Goal: Task Accomplishment & Management: Complete application form

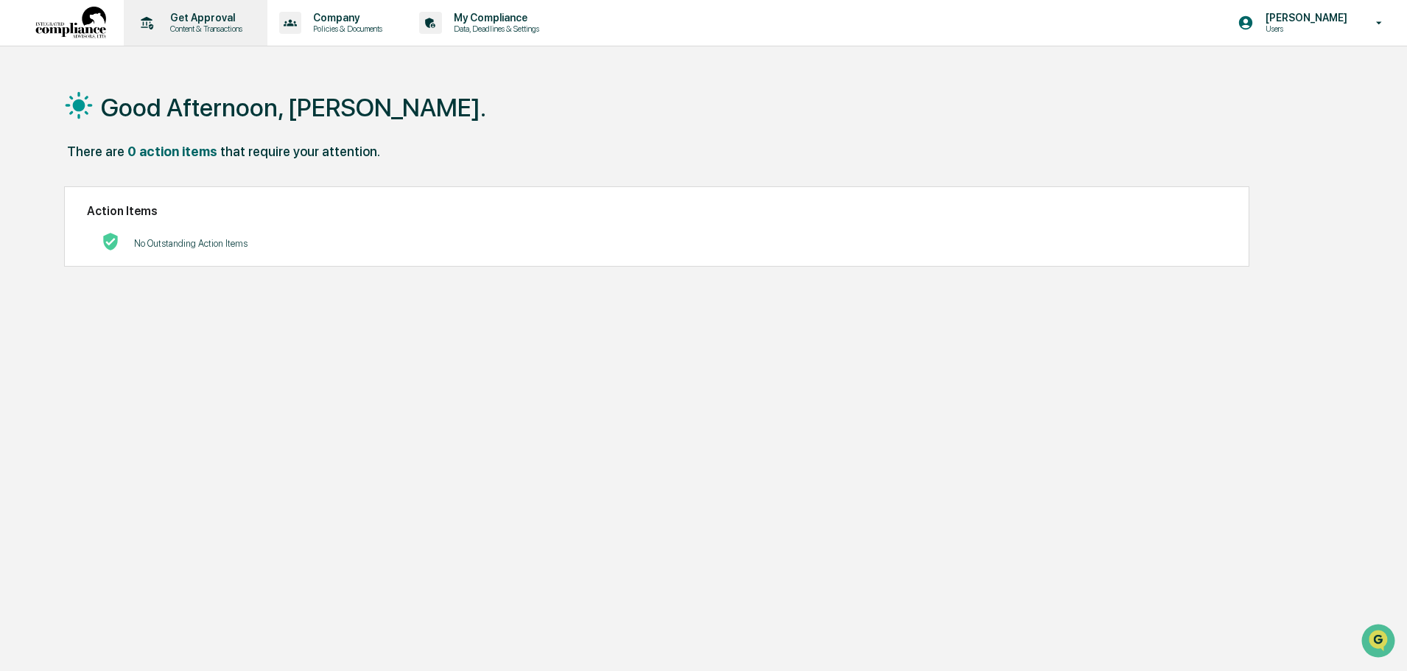
click at [203, 14] on p "Get Approval" at bounding box center [203, 18] width 91 height 12
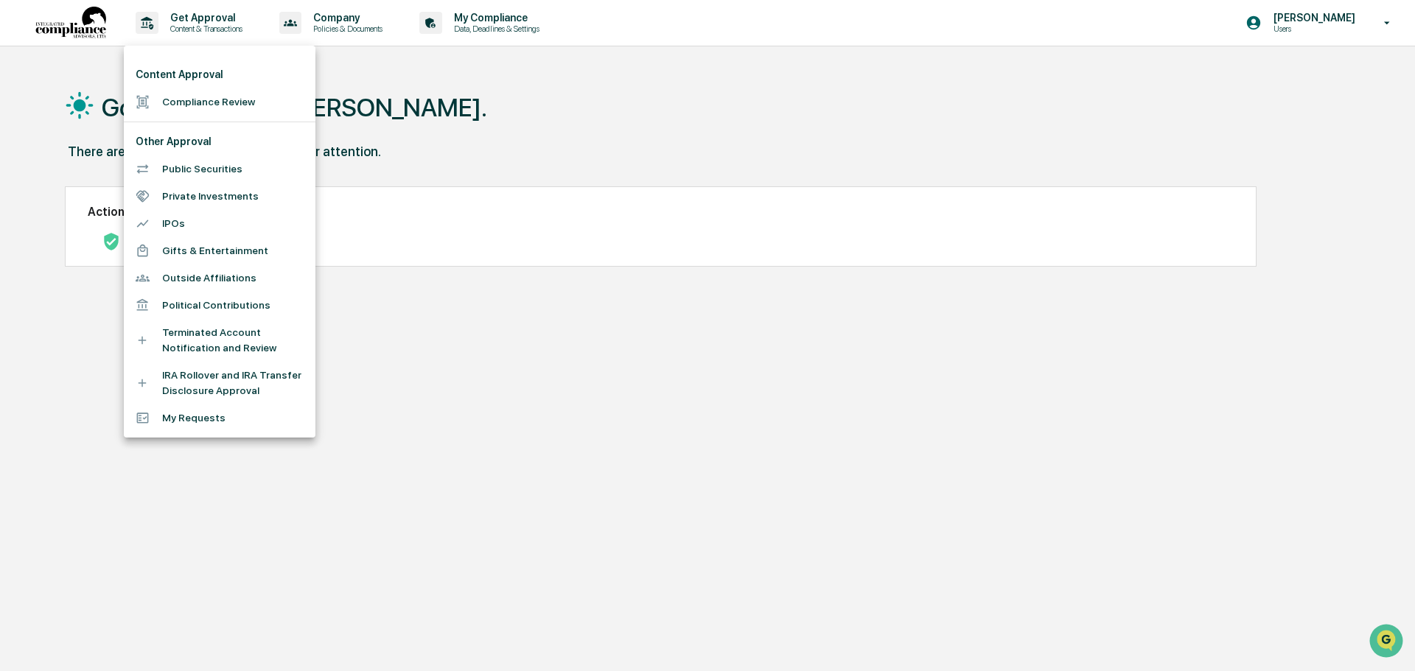
click at [483, 24] on div at bounding box center [707, 335] width 1415 height 671
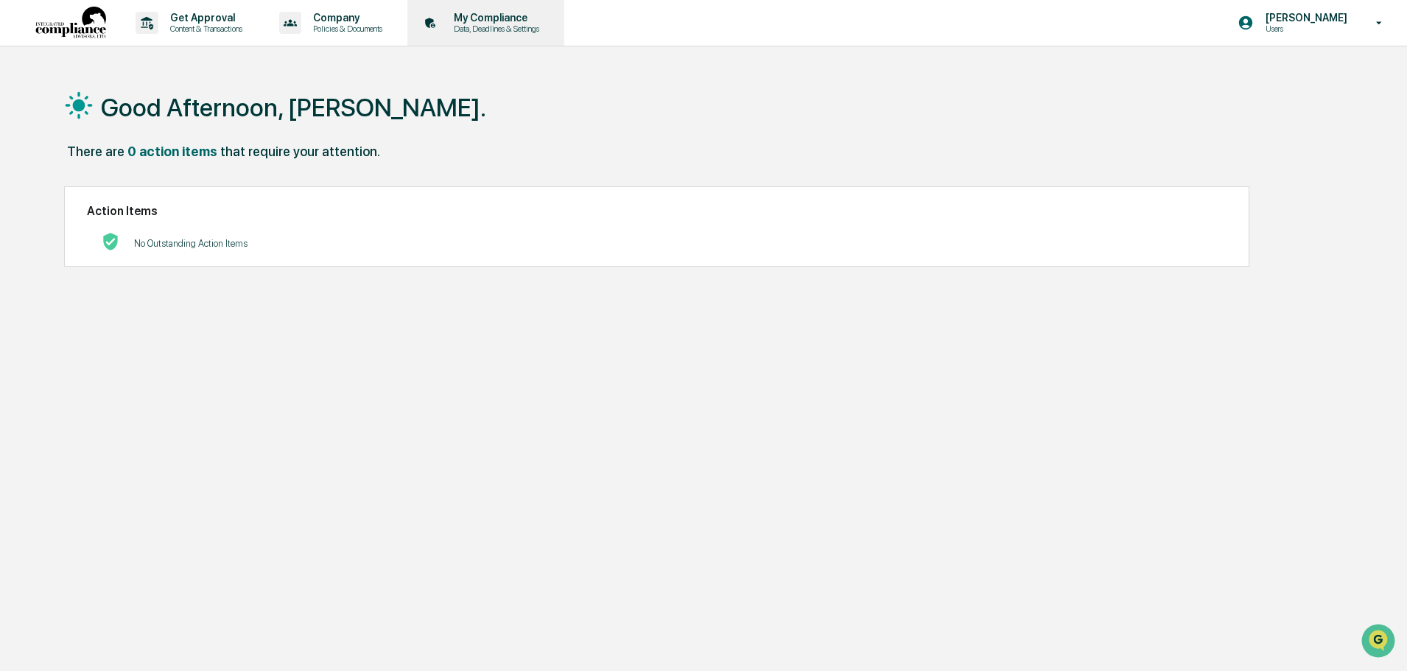
click at [492, 18] on p "My Compliance" at bounding box center [494, 18] width 105 height 12
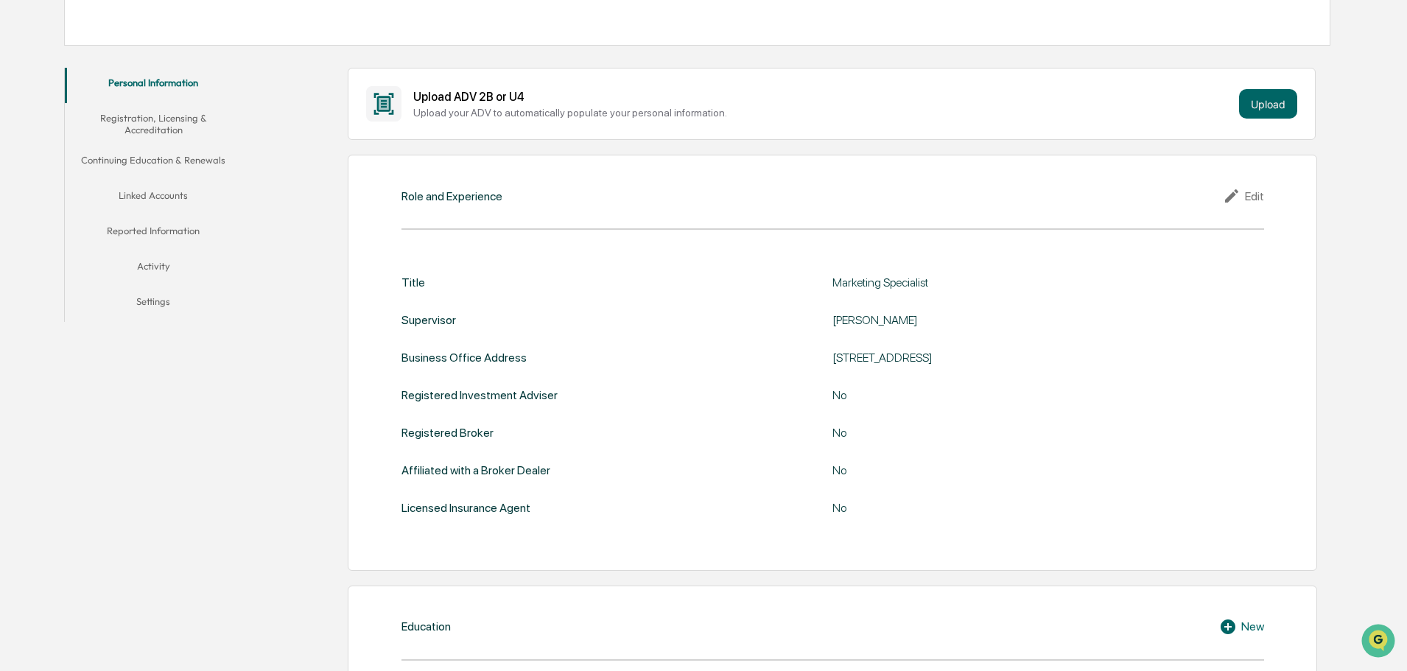
scroll to position [147, 0]
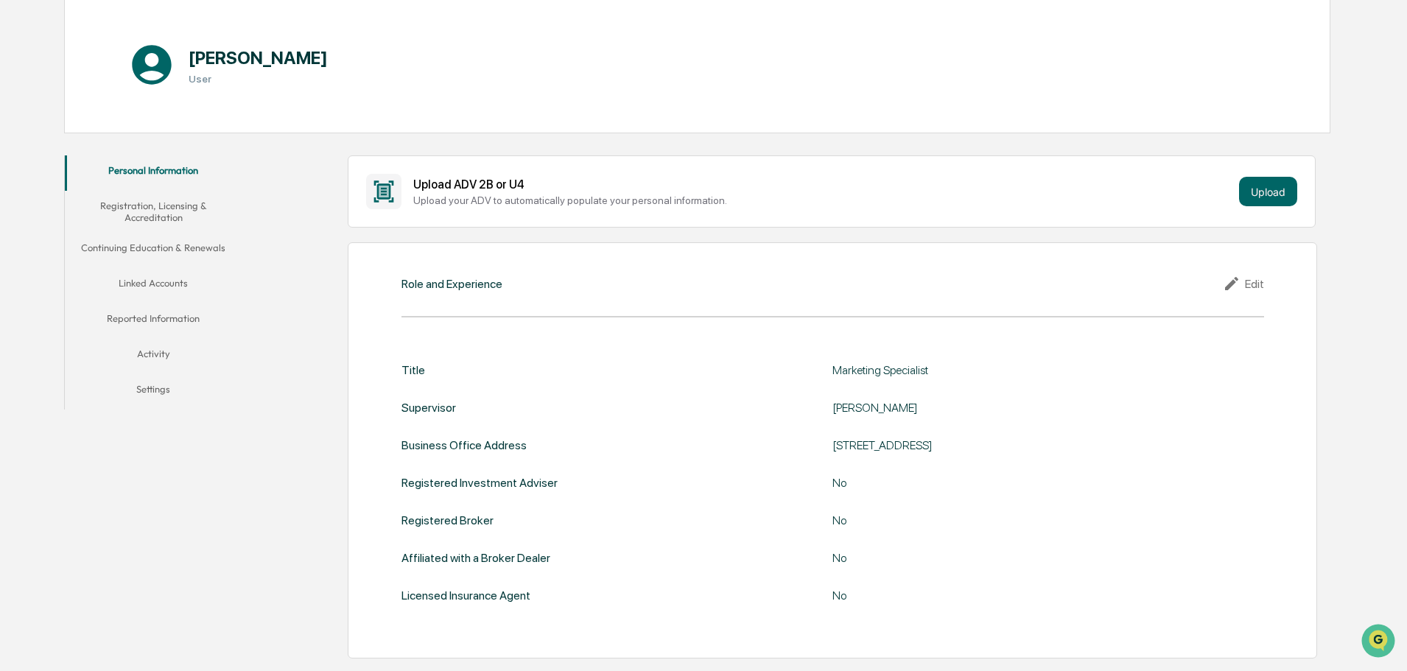
click at [416, 372] on div "Title" at bounding box center [414, 370] width 24 height 14
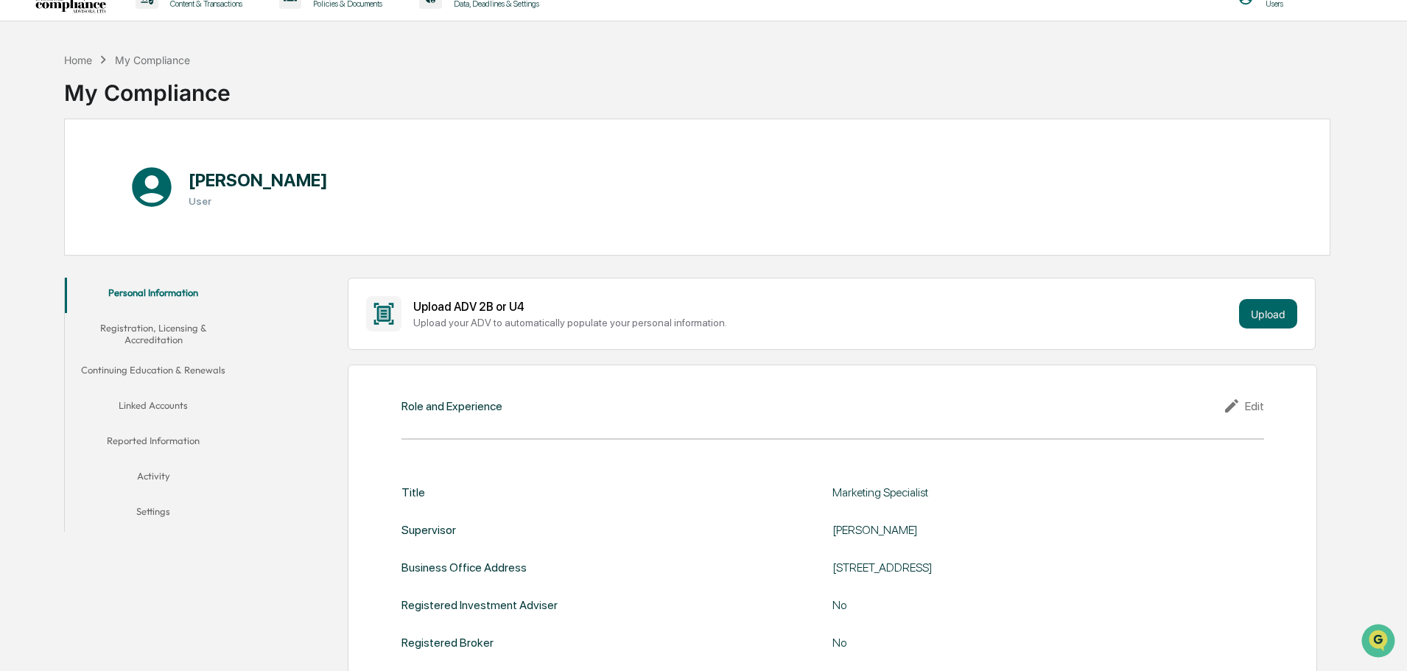
scroll to position [0, 0]
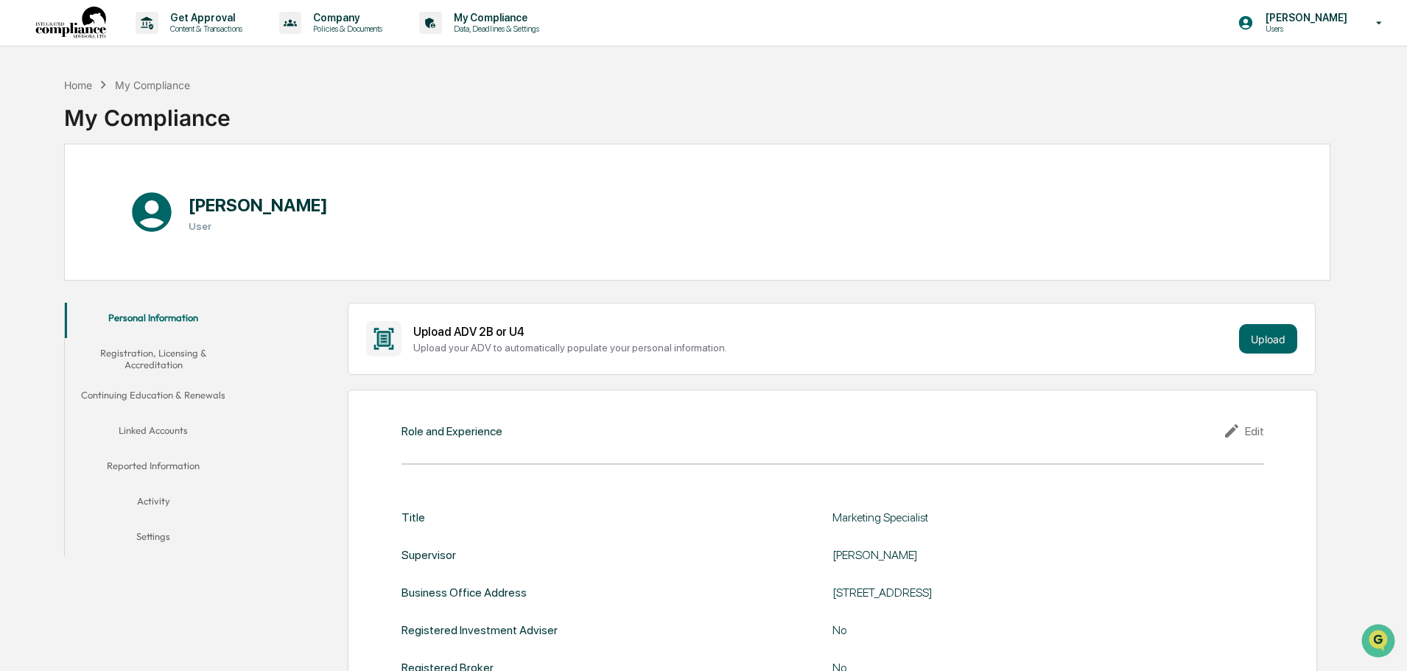
click at [167, 358] on button "Registration, Licensing & Accreditation" at bounding box center [153, 359] width 177 height 42
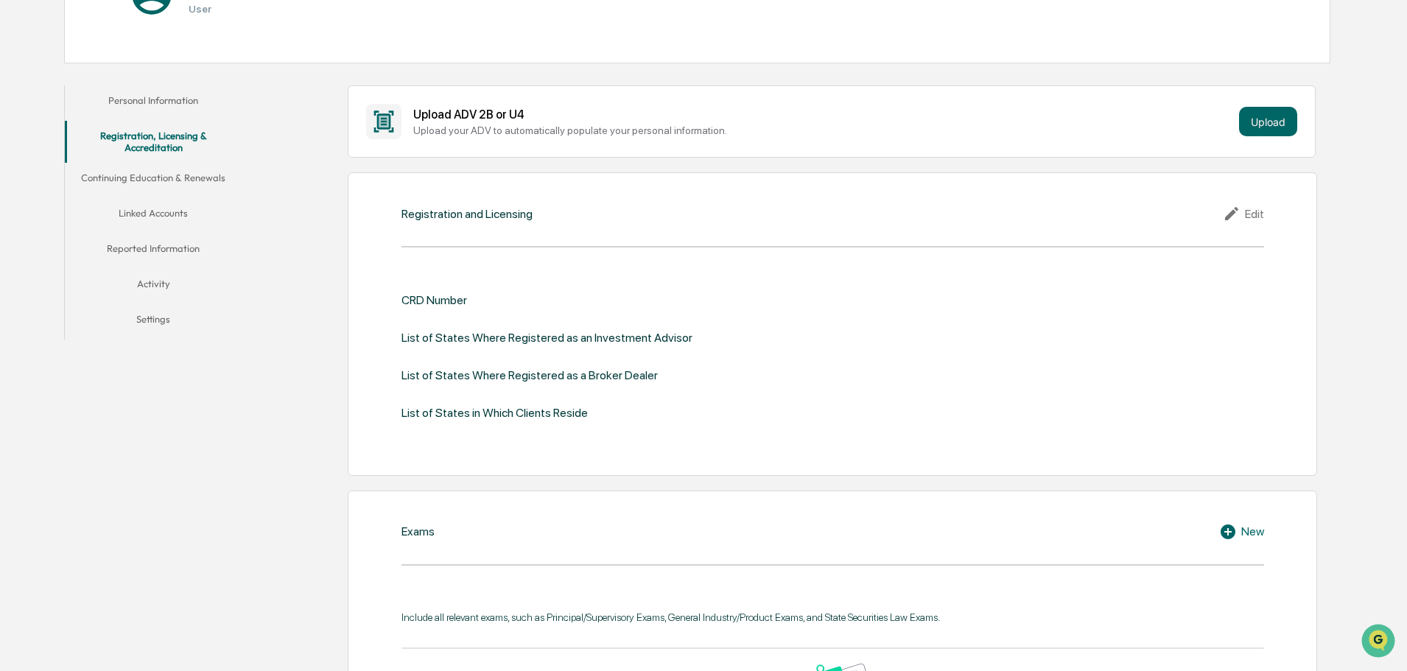
scroll to position [221, 0]
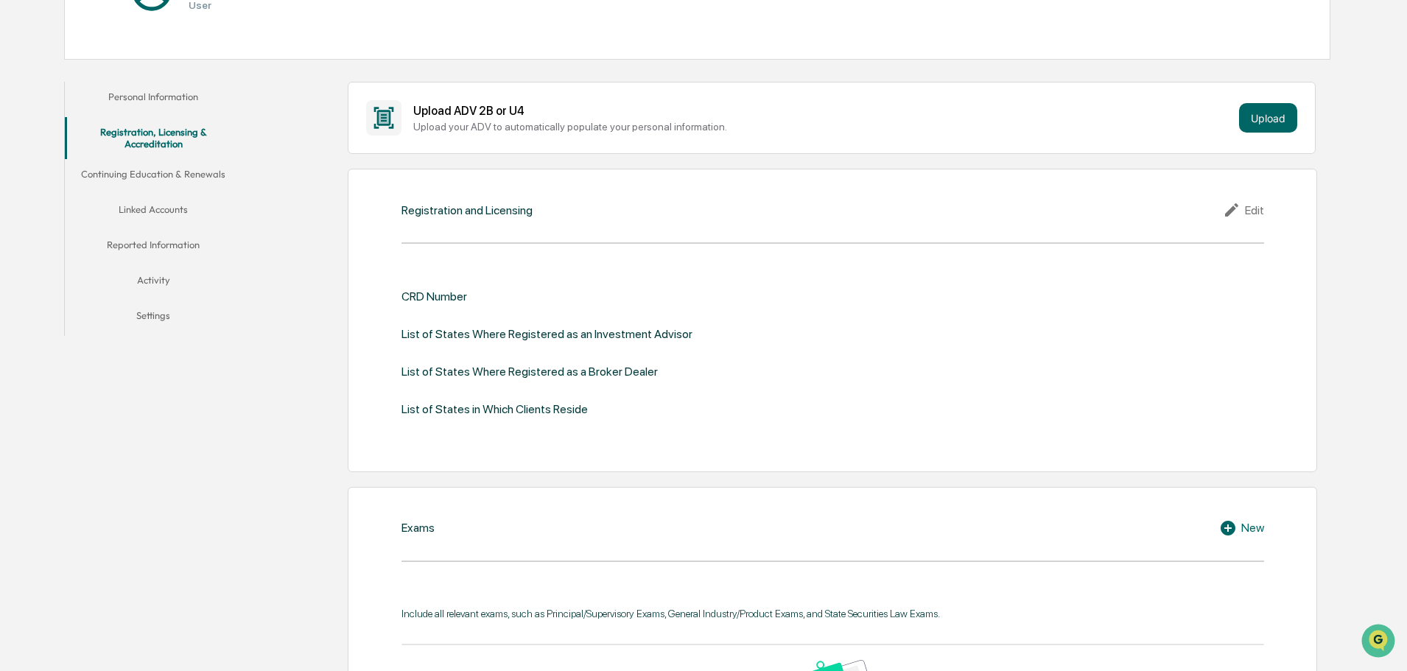
click at [149, 173] on button "Continuing Education & Renewals" at bounding box center [153, 176] width 177 height 35
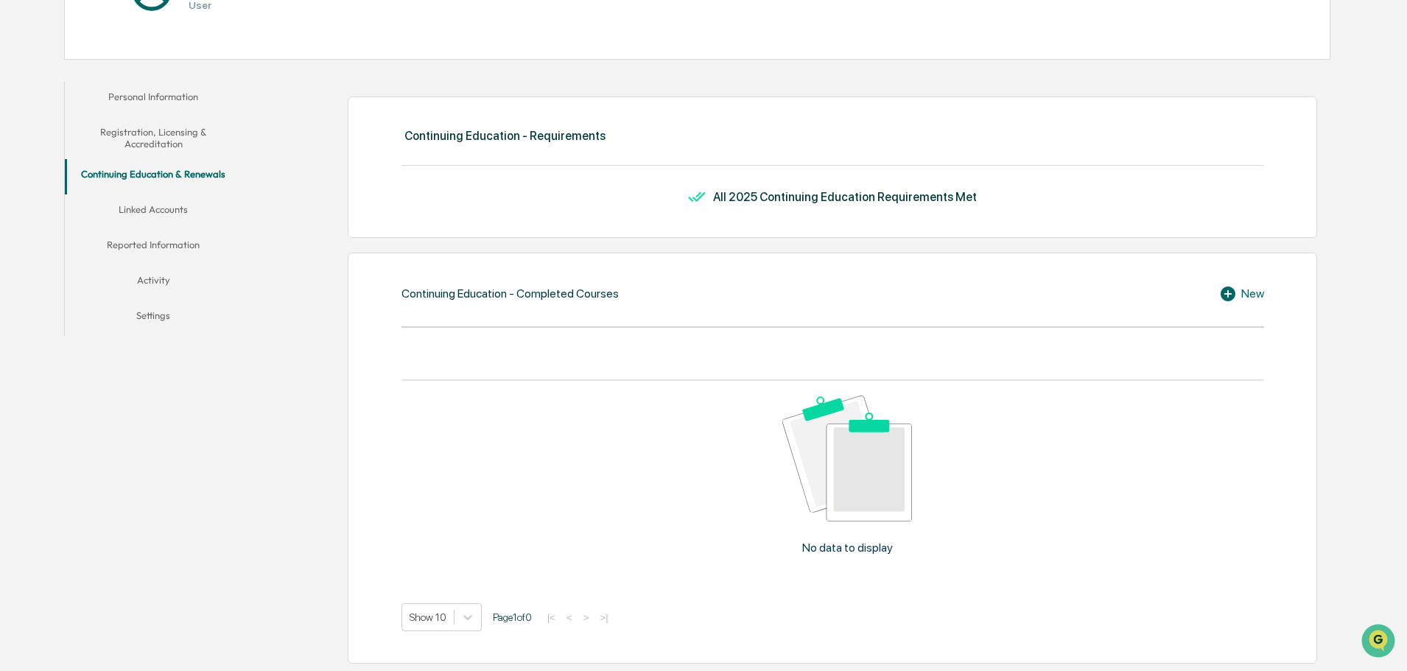
click at [136, 212] on button "Linked Accounts" at bounding box center [153, 212] width 177 height 35
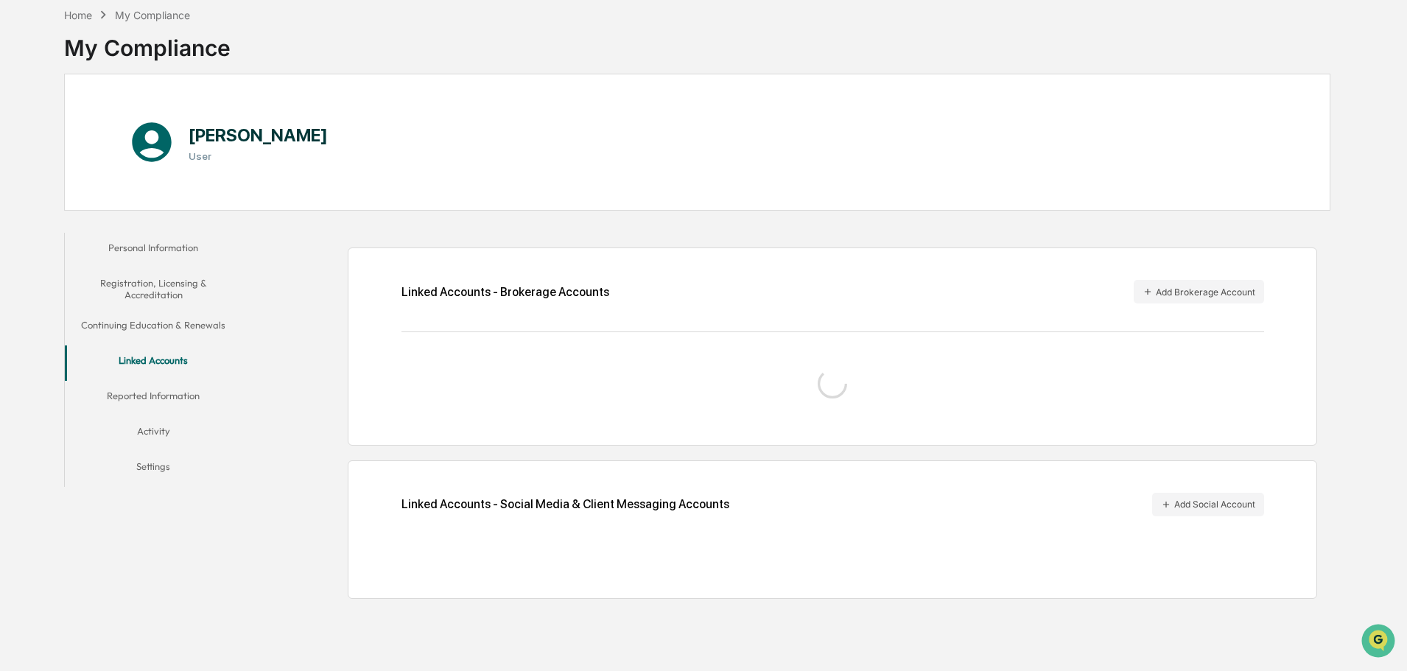
scroll to position [70, 0]
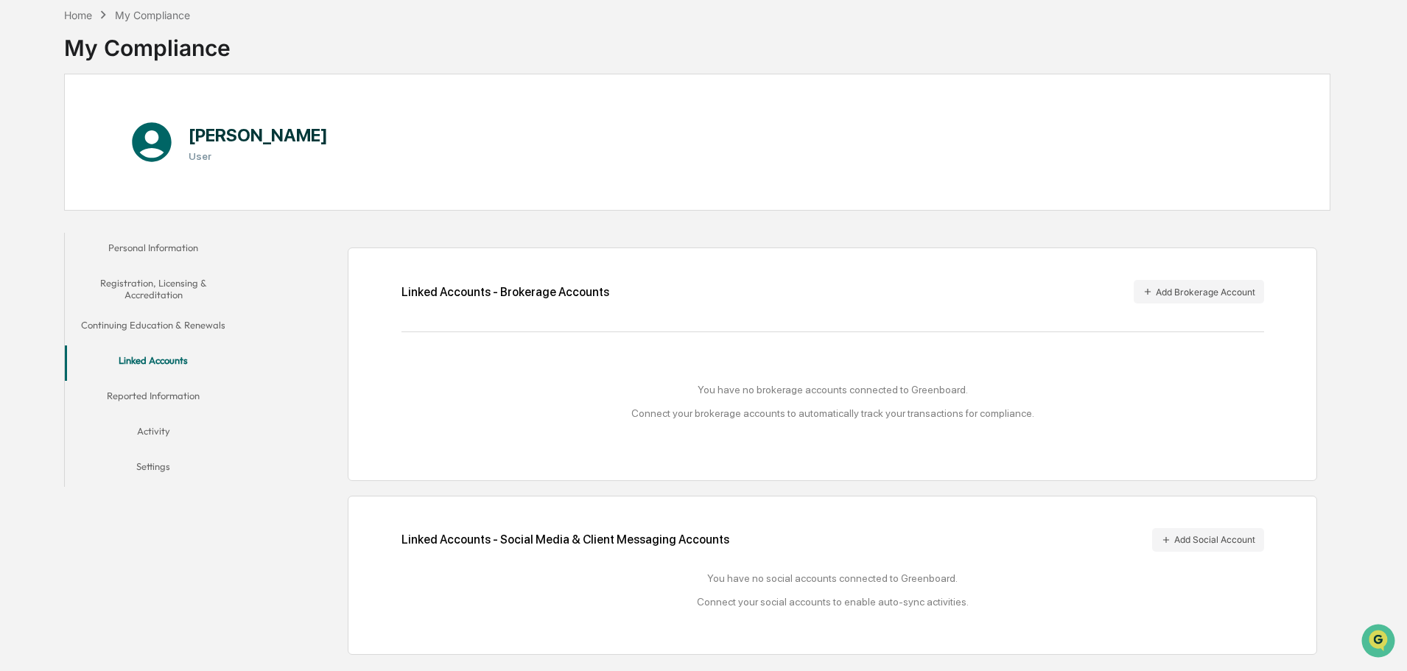
click at [145, 394] on button "Reported Information" at bounding box center [153, 398] width 177 height 35
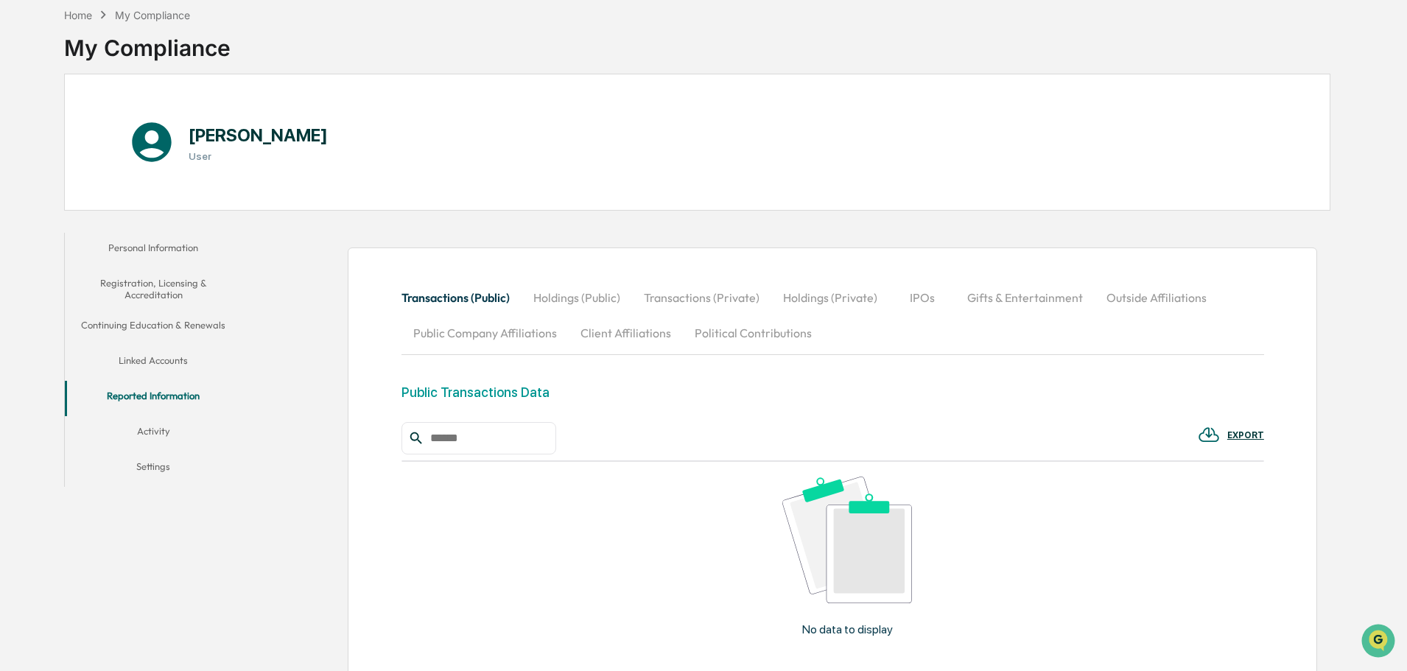
click at [156, 428] on button "Activity" at bounding box center [153, 433] width 177 height 35
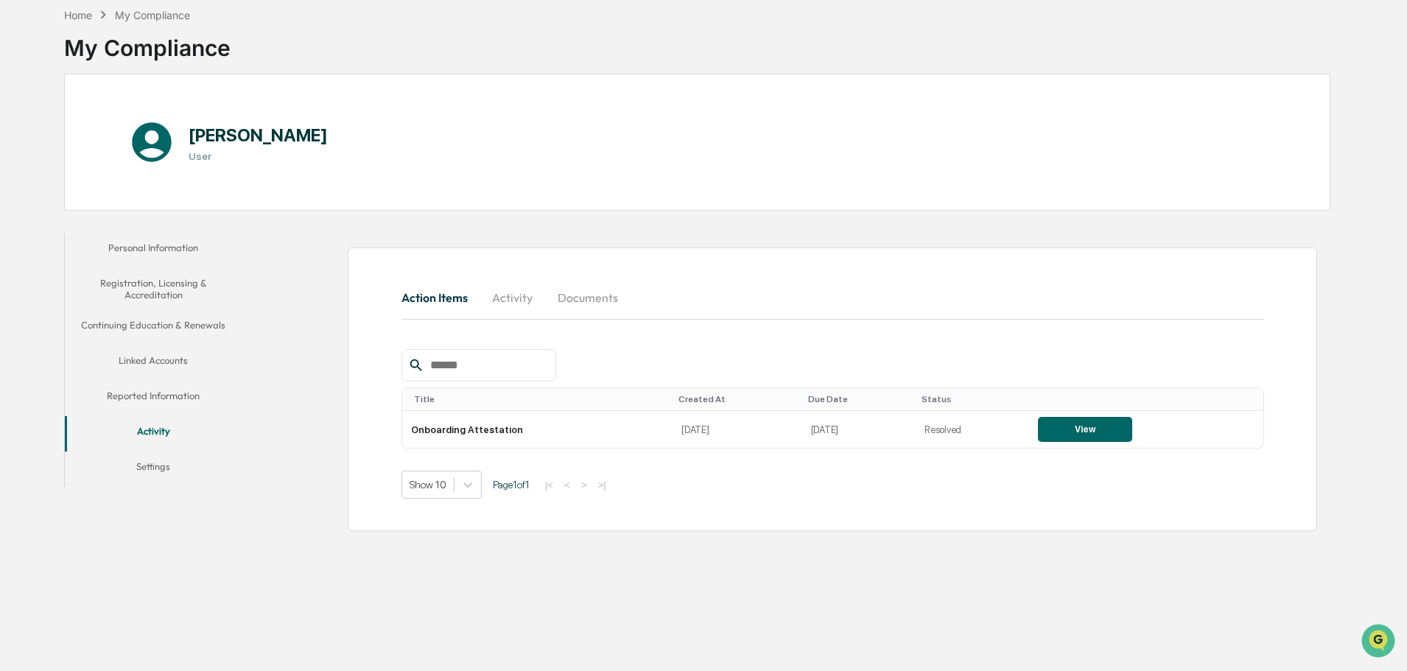
click at [158, 461] on button "Settings" at bounding box center [153, 469] width 177 height 35
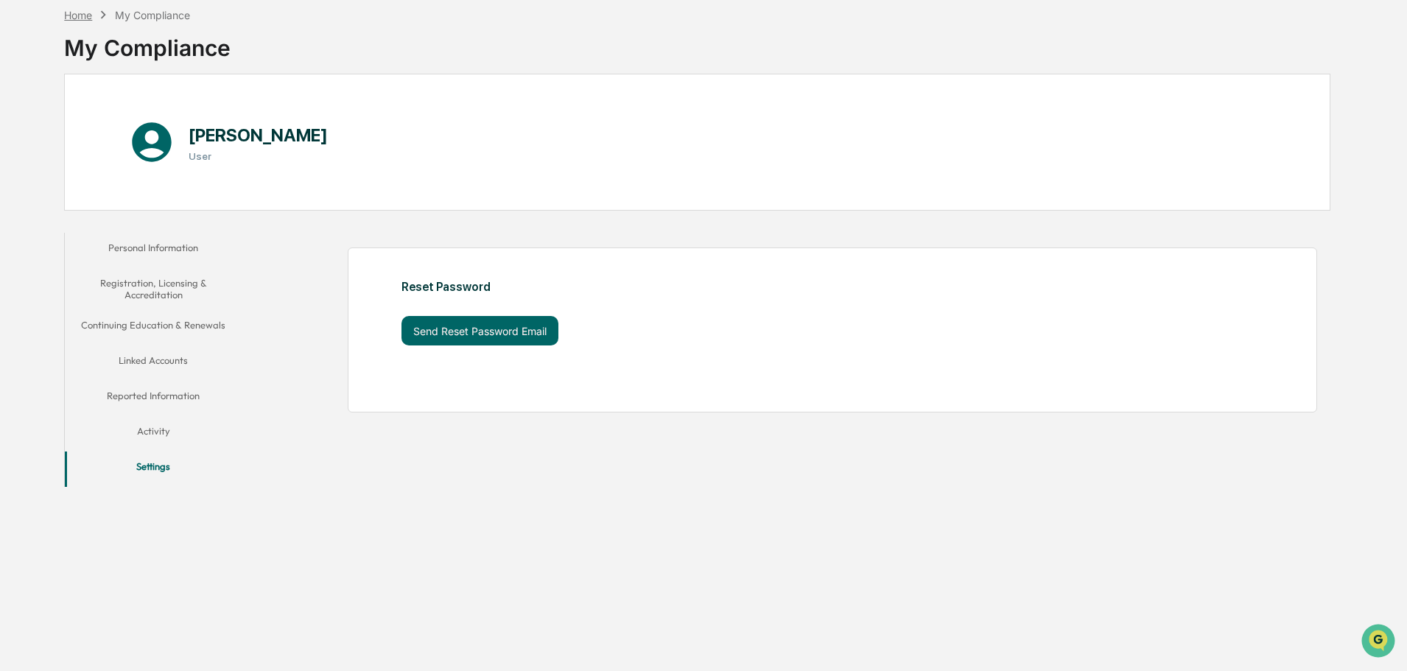
click at [80, 21] on div "Home" at bounding box center [78, 15] width 28 height 13
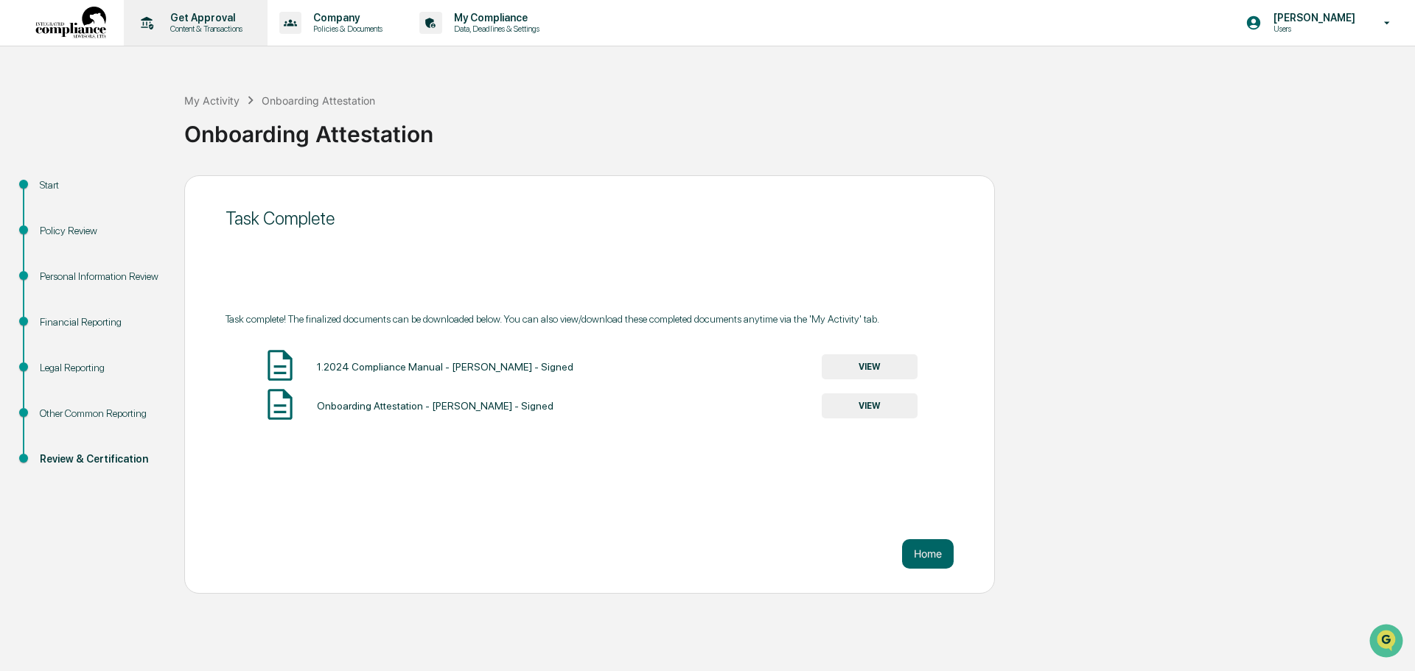
click at [192, 19] on p "Get Approval" at bounding box center [203, 18] width 91 height 12
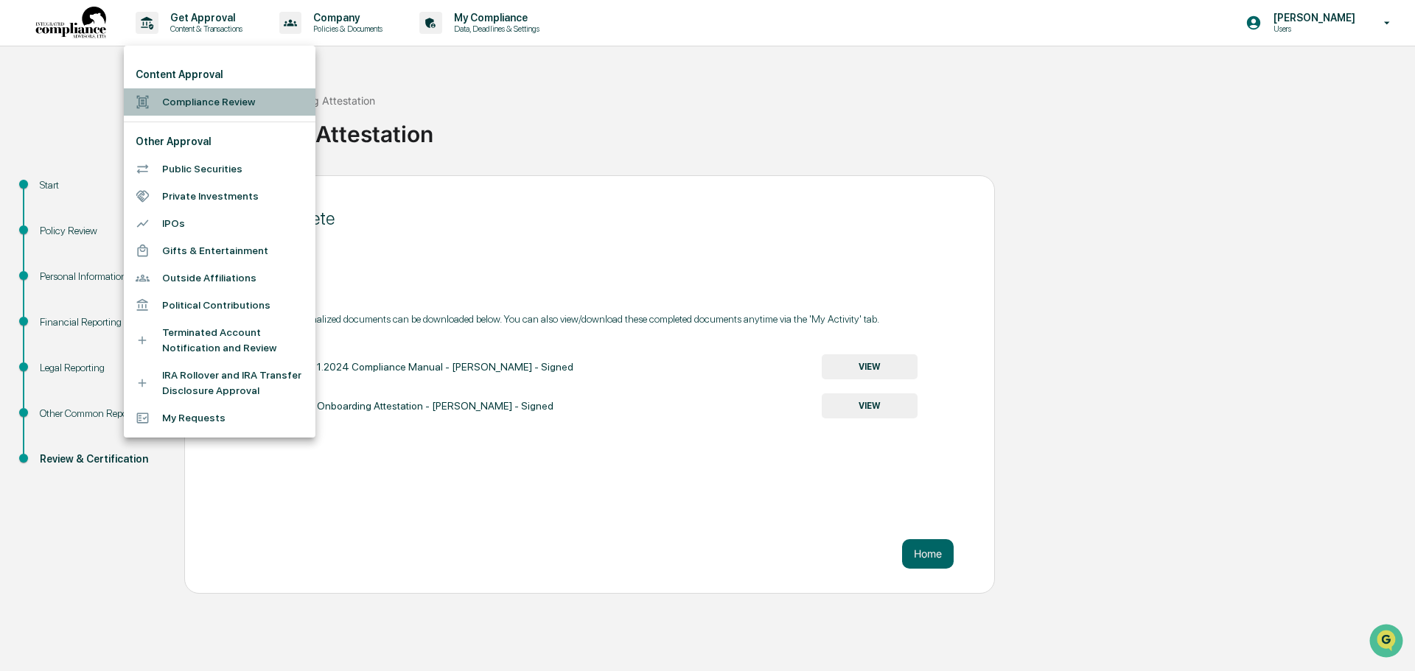
click at [206, 107] on li "Compliance Review" at bounding box center [220, 101] width 192 height 27
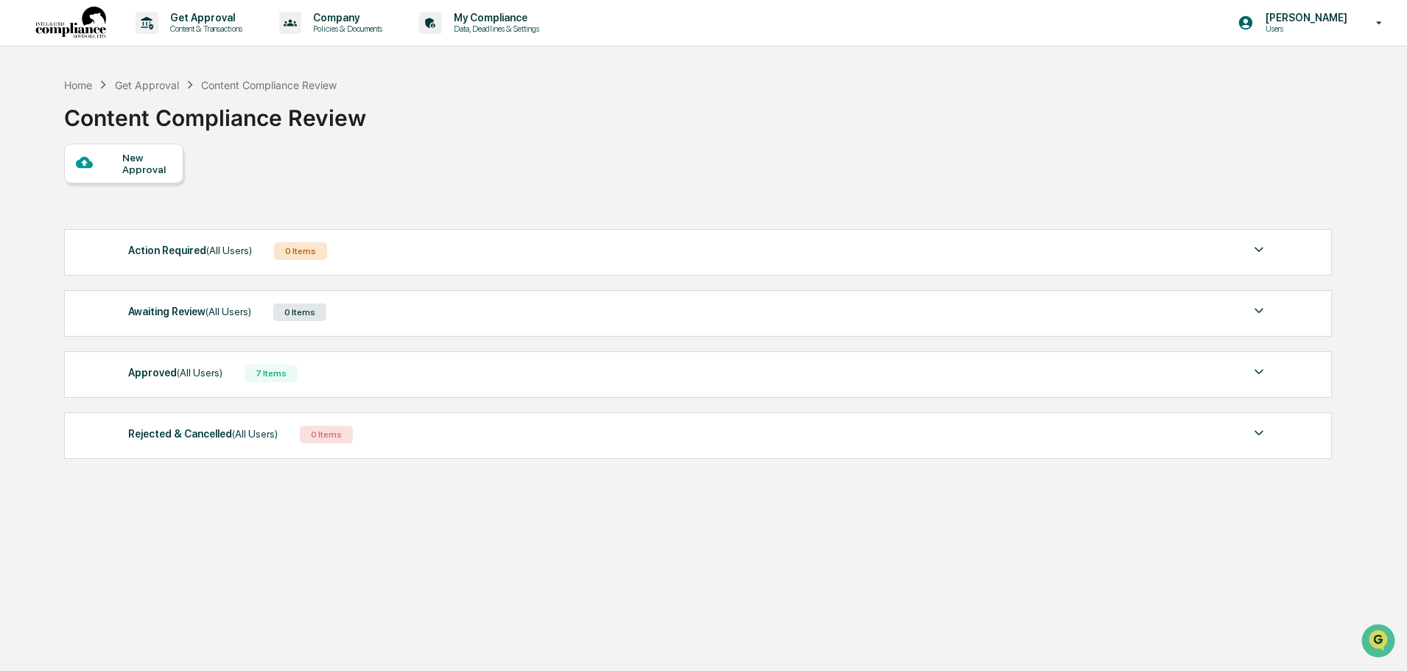
click at [127, 164] on div "New Approval" at bounding box center [146, 164] width 49 height 24
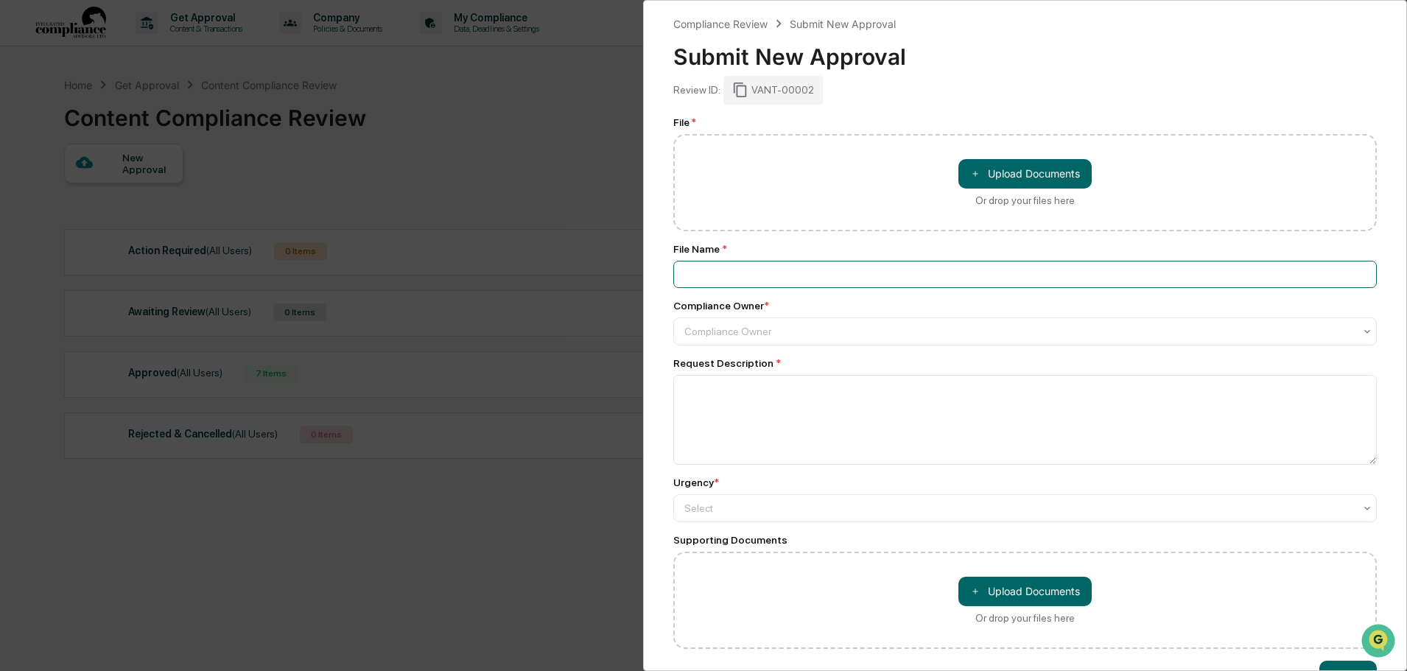
click at [841, 279] on input at bounding box center [1025, 274] width 704 height 27
click at [1035, 180] on button "＋ Upload Documents" at bounding box center [1025, 173] width 133 height 29
type input "**********"
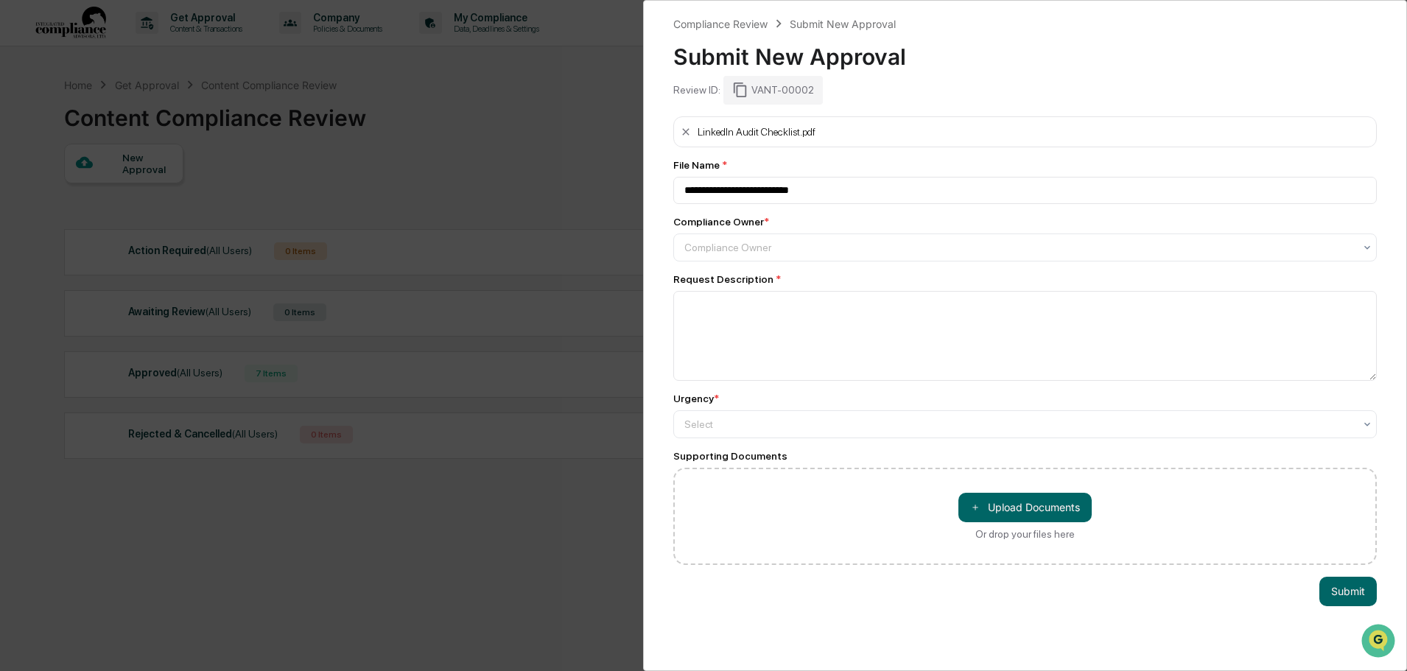
click at [725, 263] on div "**********" at bounding box center [1025, 340] width 704 height 449
click at [724, 253] on div at bounding box center [1019, 247] width 670 height 15
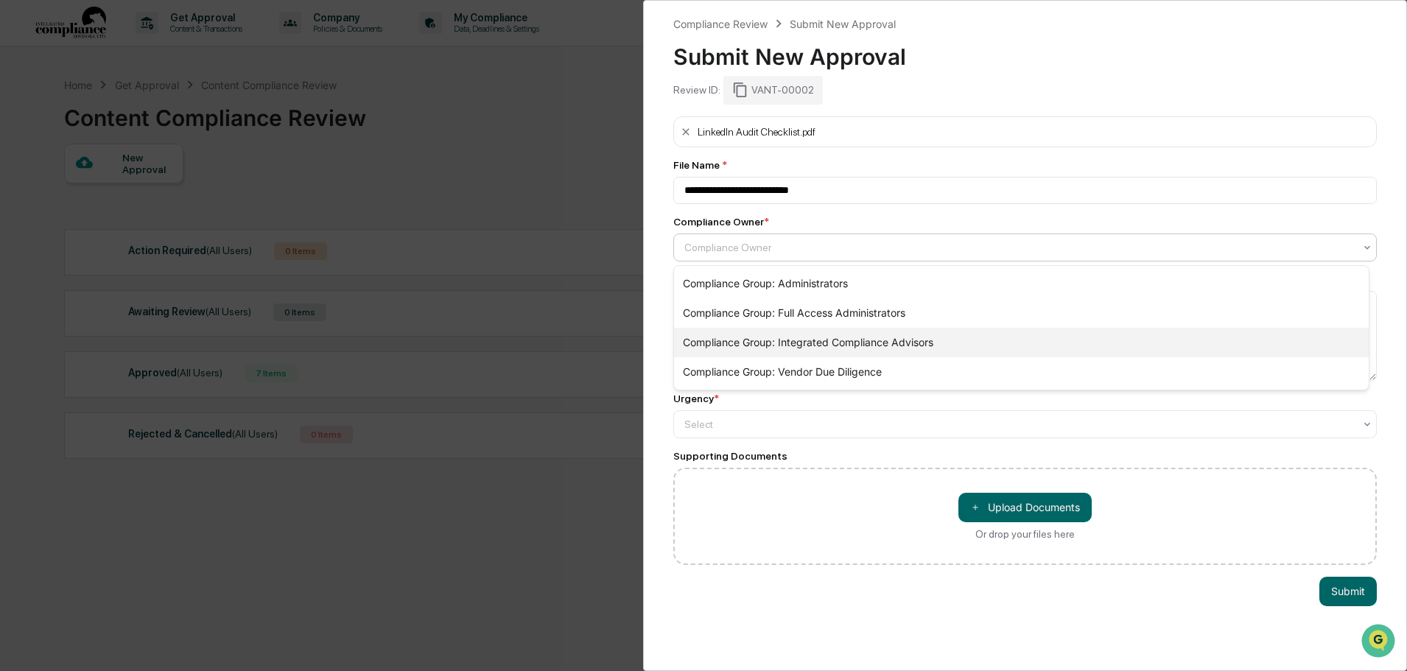
click at [780, 335] on div "Compliance Group: Integrated Compliance Advisors" at bounding box center [1021, 342] width 695 height 29
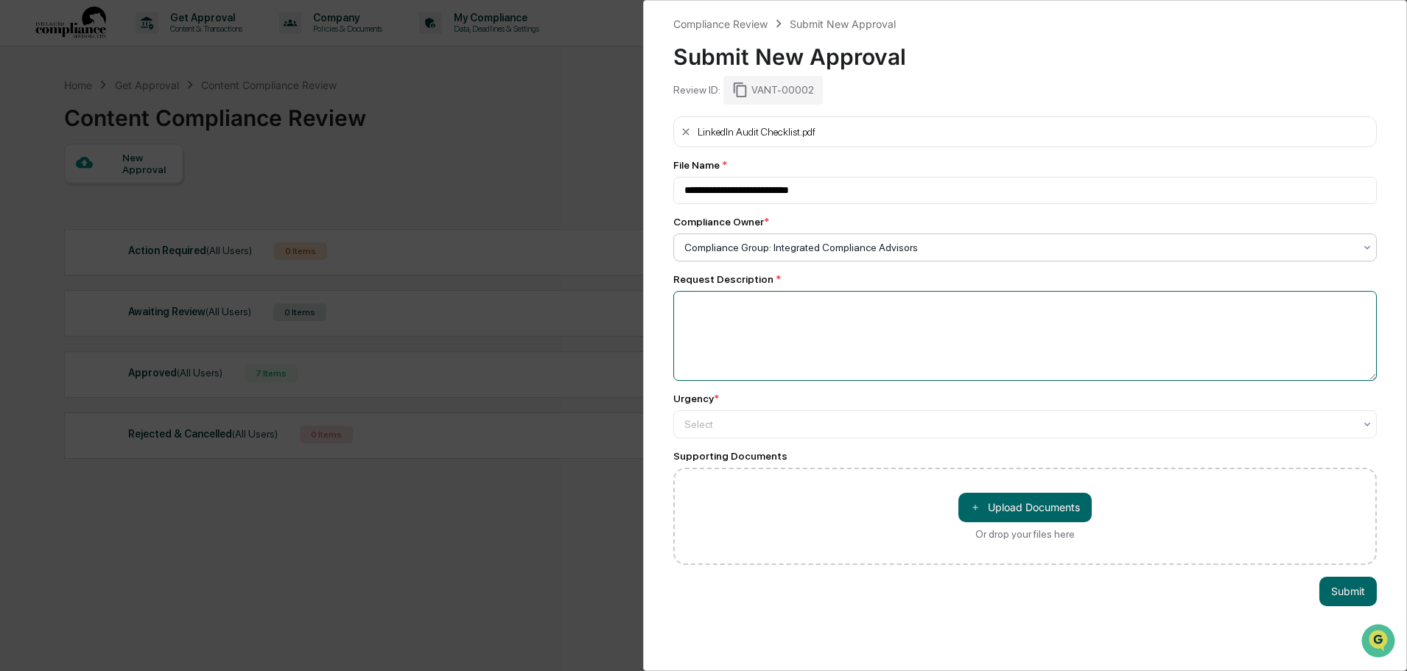
click at [721, 309] on textarea at bounding box center [1025, 336] width 704 height 90
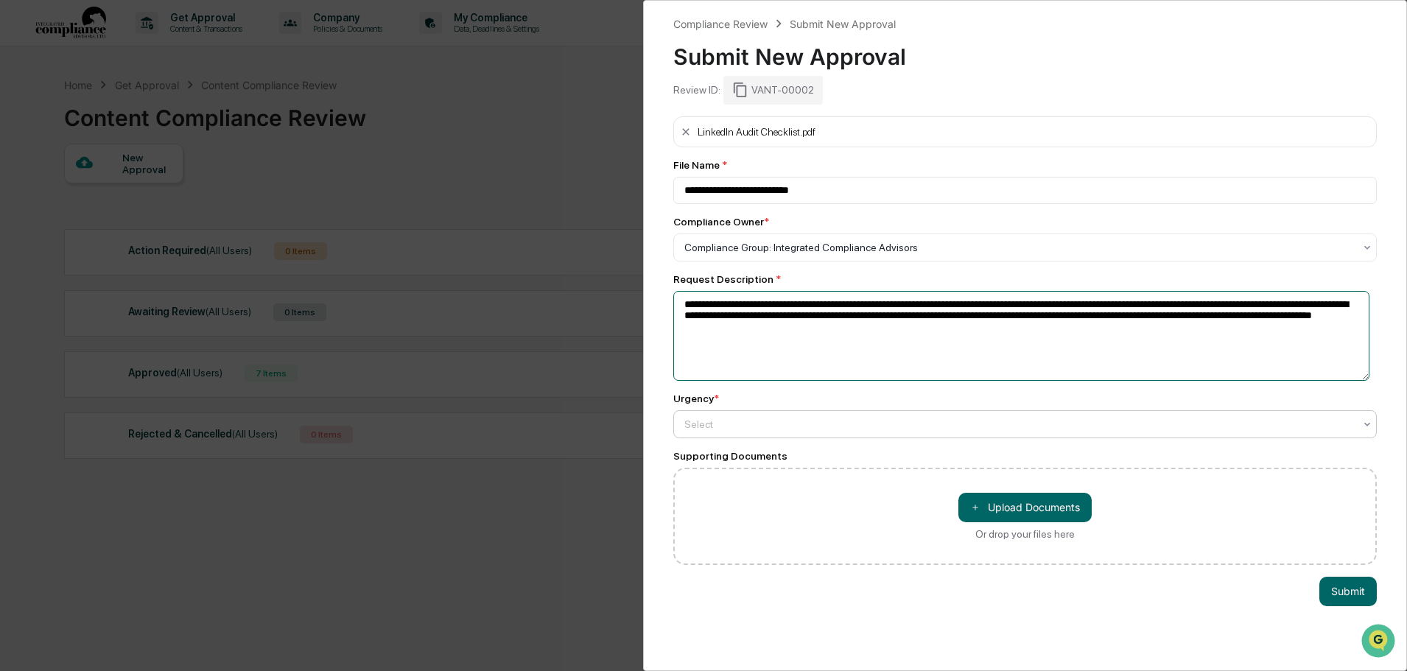
type textarea "**********"
click at [753, 415] on div "Select" at bounding box center [1019, 424] width 684 height 21
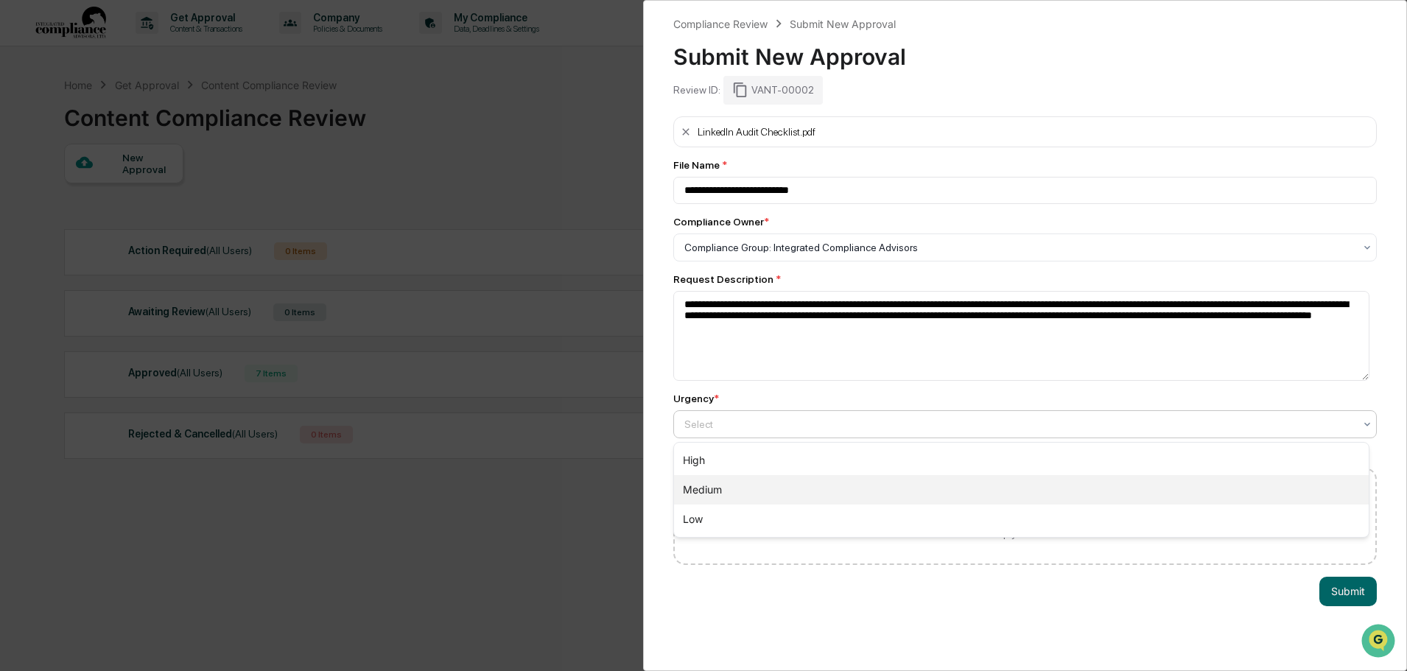
click at [721, 487] on div "Medium" at bounding box center [1021, 489] width 695 height 29
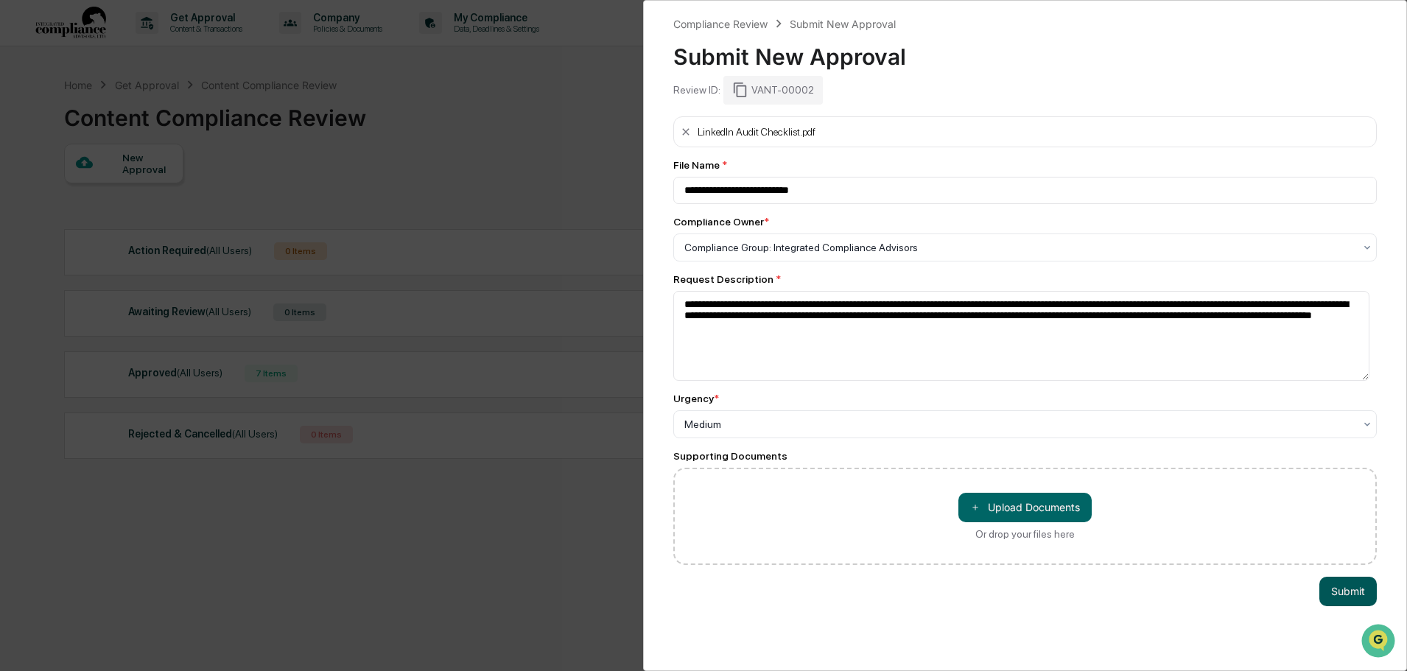
click at [1337, 587] on button "Submit" at bounding box center [1348, 591] width 57 height 29
